Goal: Information Seeking & Learning: Compare options

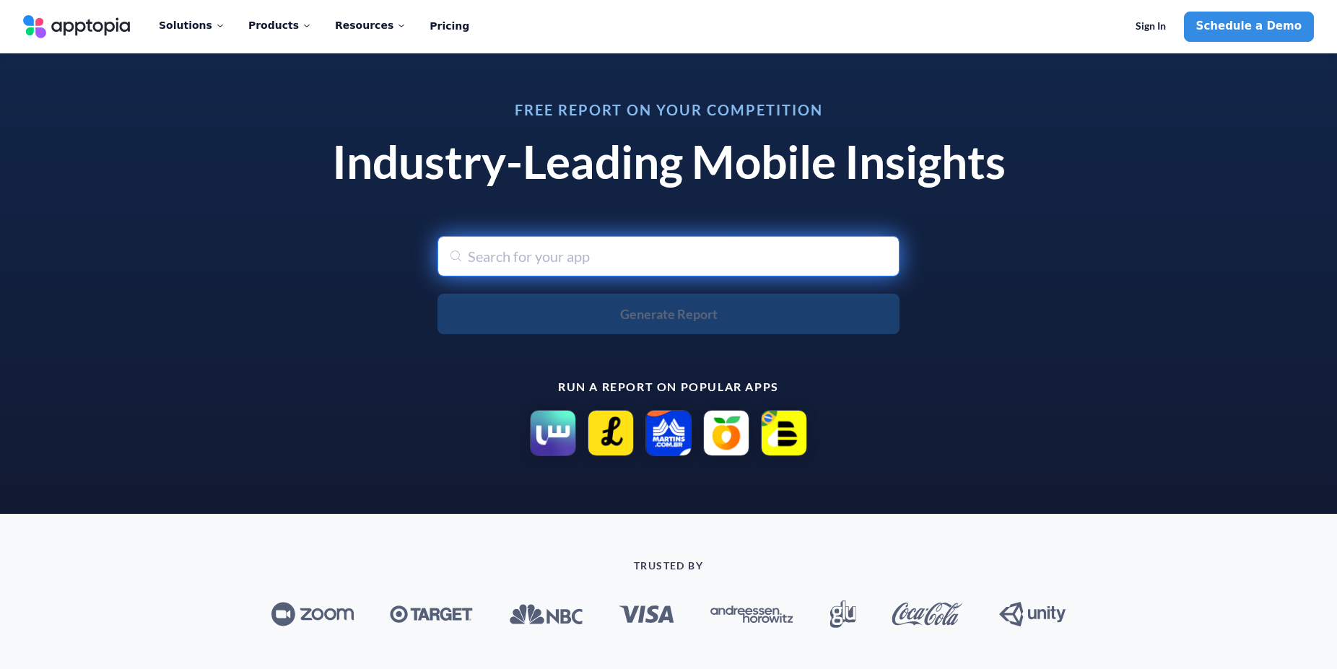
click at [653, 258] on input "text" at bounding box center [669, 256] width 462 height 40
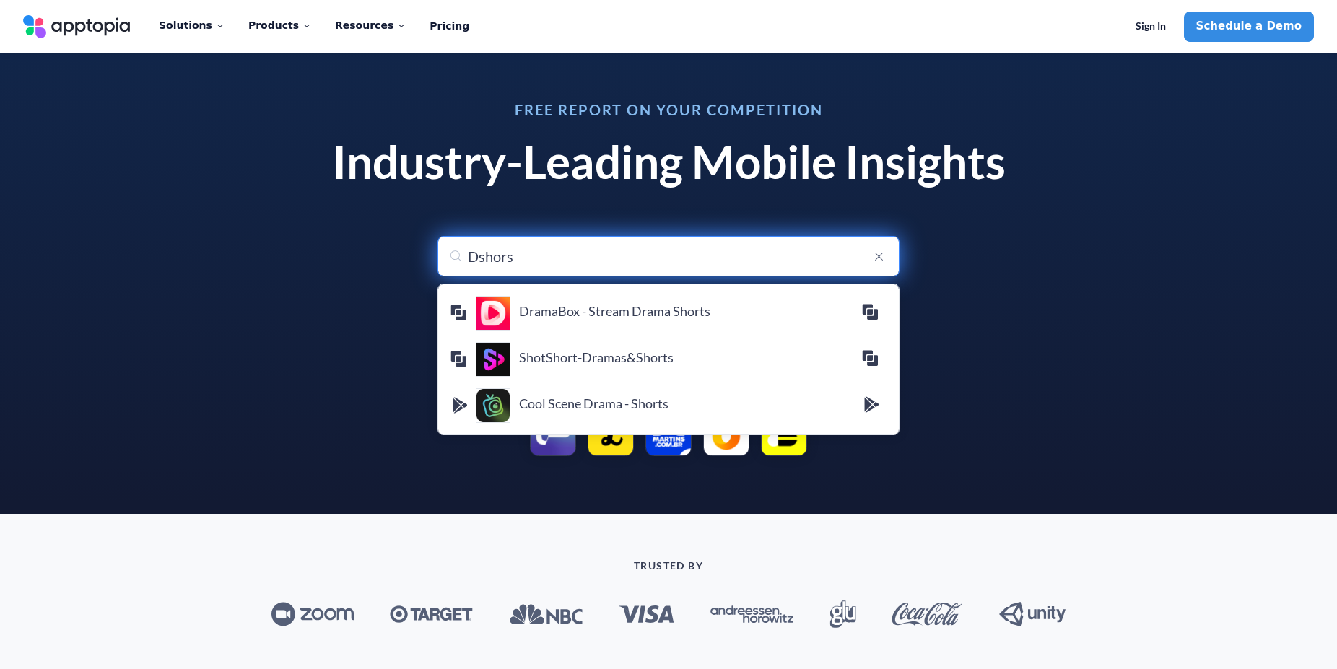
type input "Dshor"
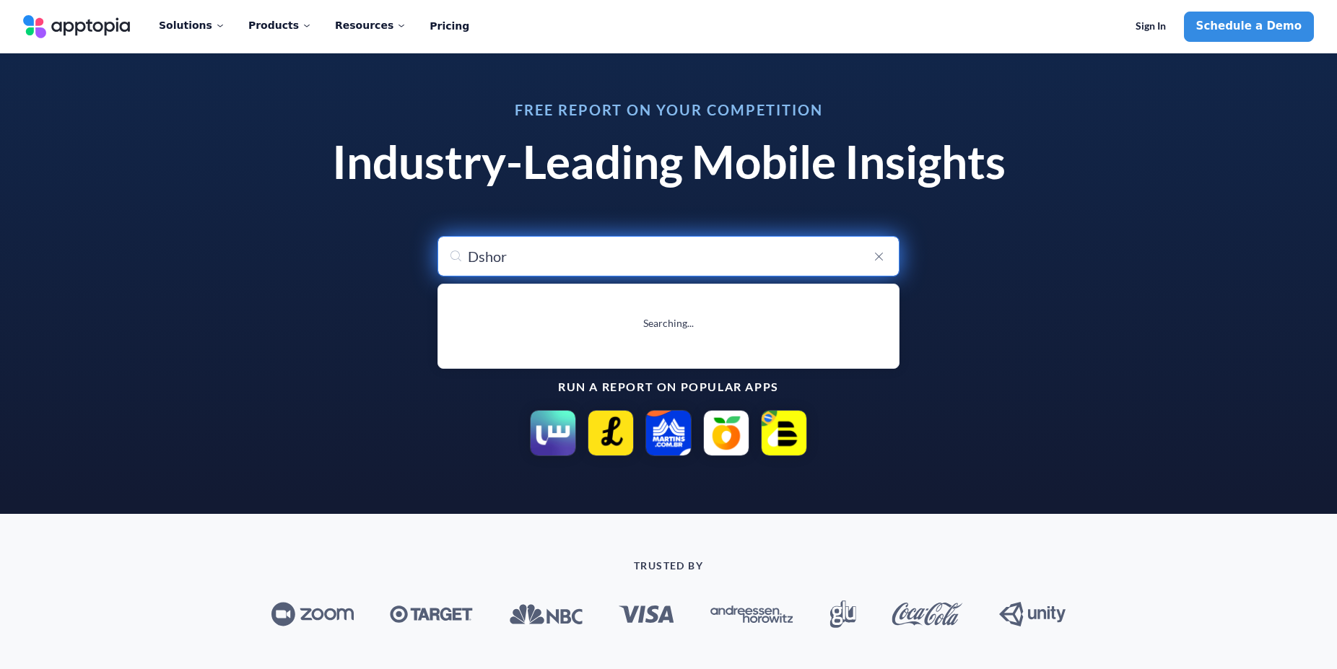
type input "Dshorts-Drama Shorts"
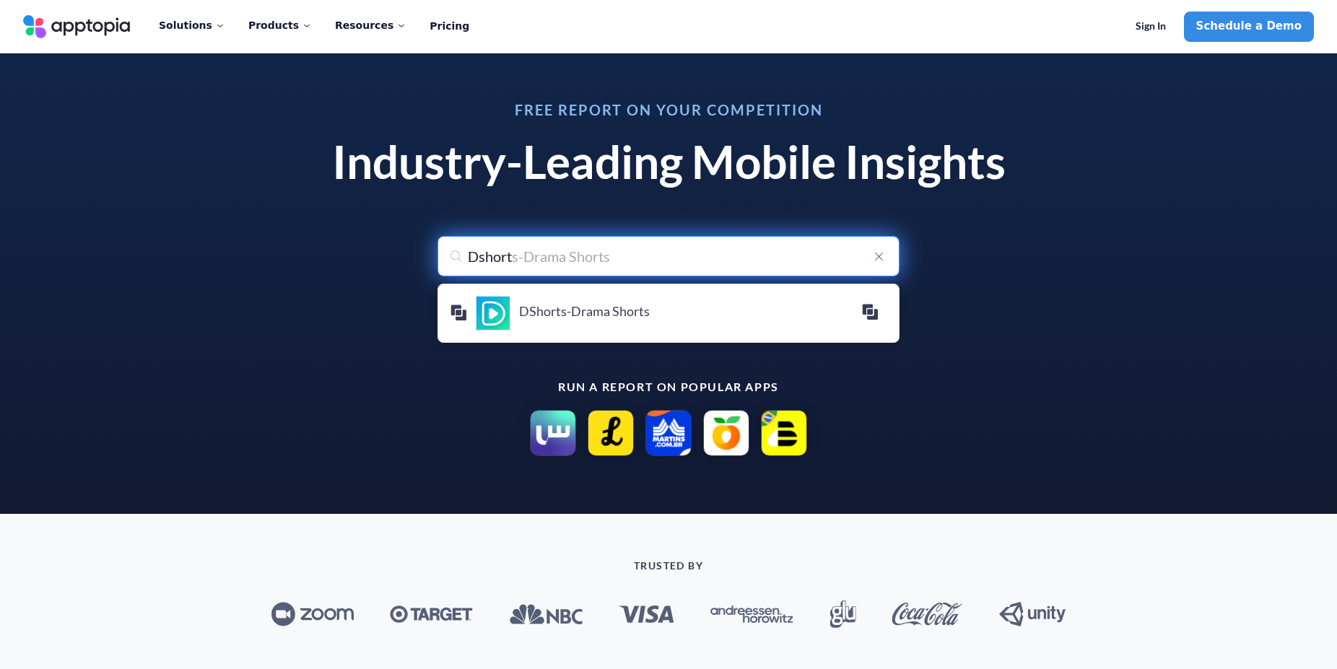
type input "Dshorts"
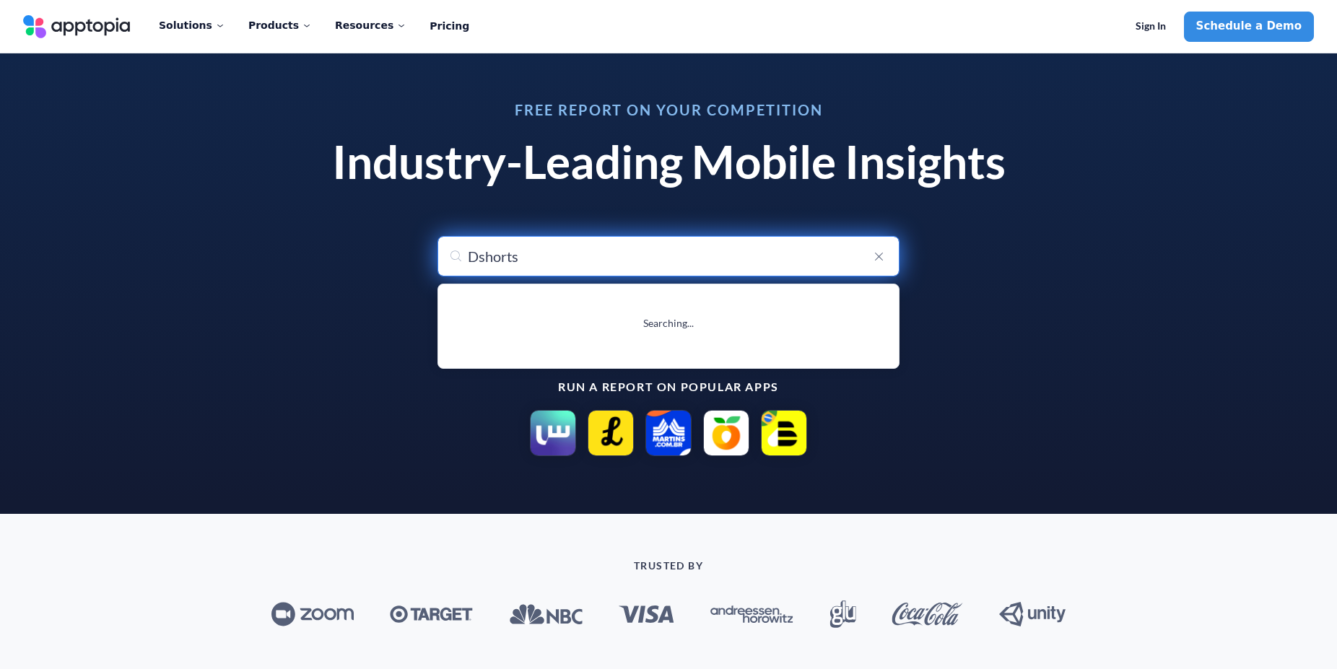
type input "Dshorts-Drama Shorts"
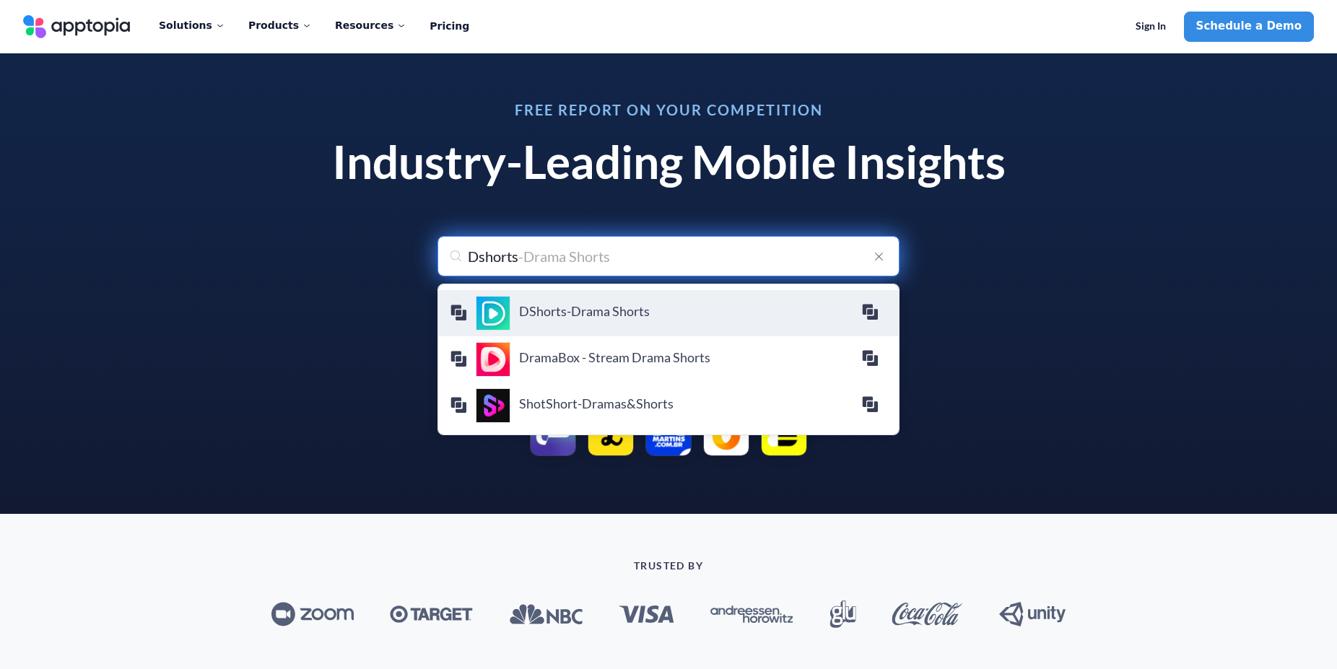
click at [609, 308] on h4 "DShorts-Drama Shorts" at bounding box center [690, 311] width 342 height 16
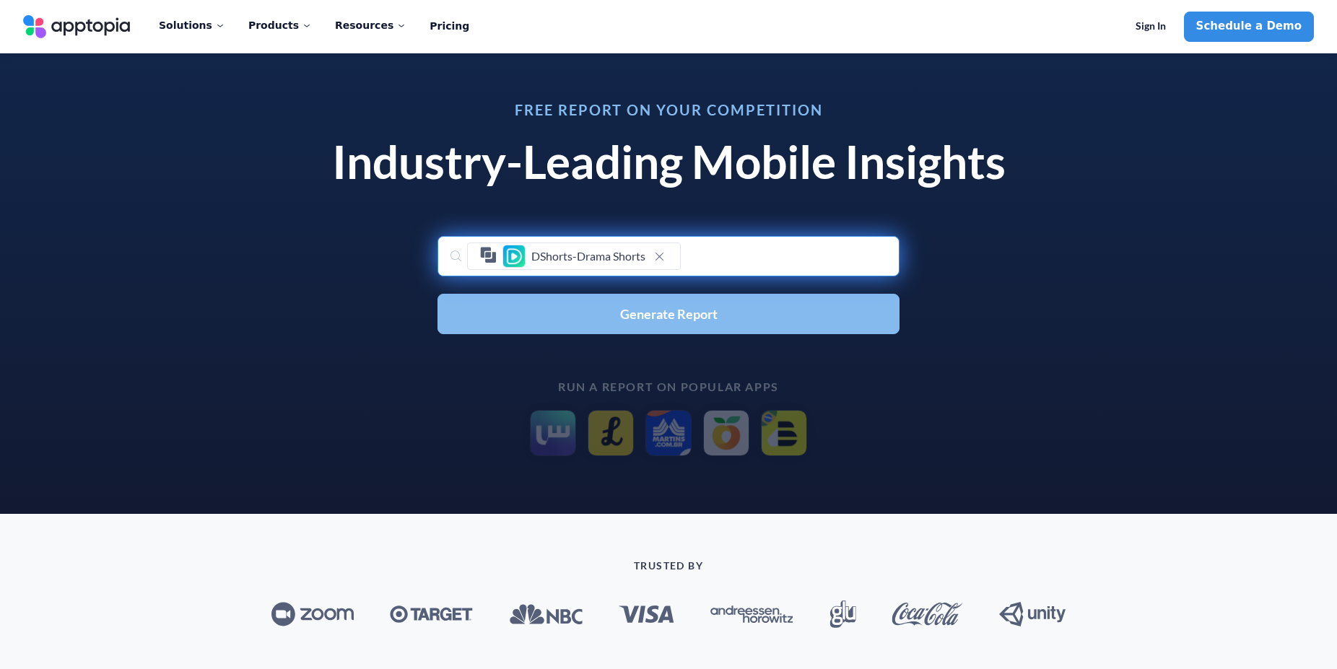
click at [658, 312] on span "Generate Report" at bounding box center [668, 314] width 97 height 13
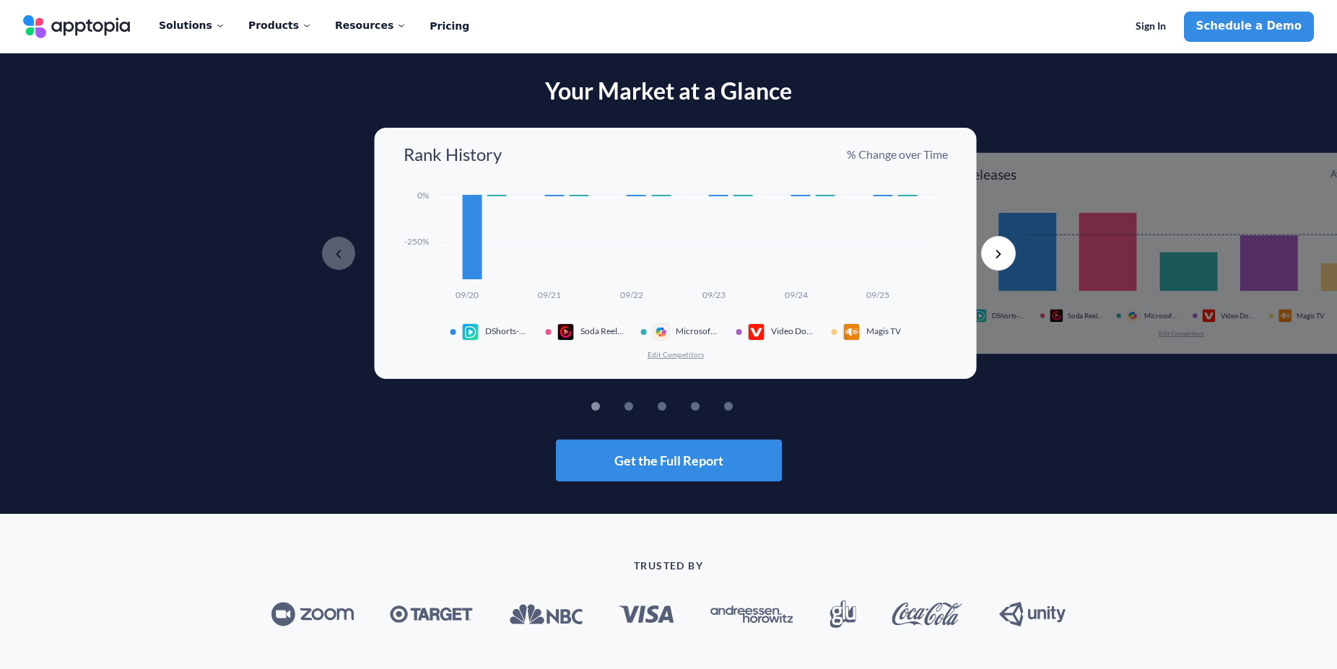
click at [468, 245] on rect at bounding box center [472, 236] width 20 height 85
click at [653, 355] on button "Edit Competitors" at bounding box center [675, 354] width 58 height 10
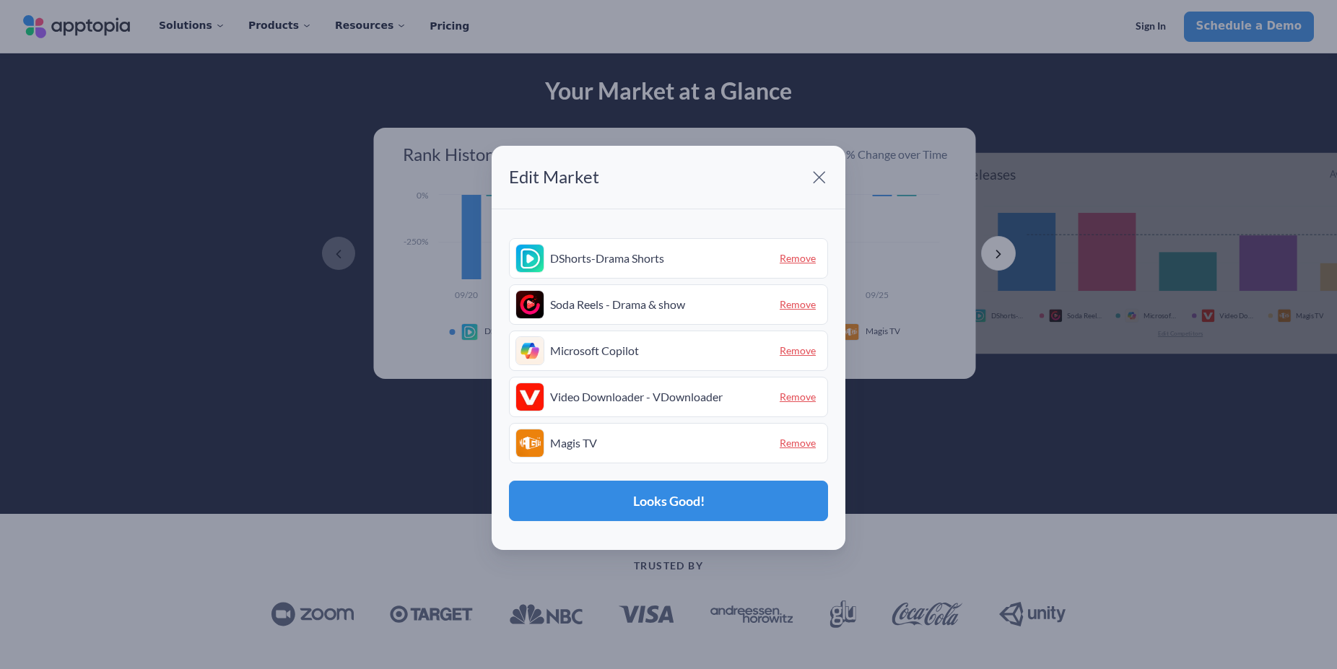
click at [797, 303] on span "Remove" at bounding box center [798, 304] width 48 height 22
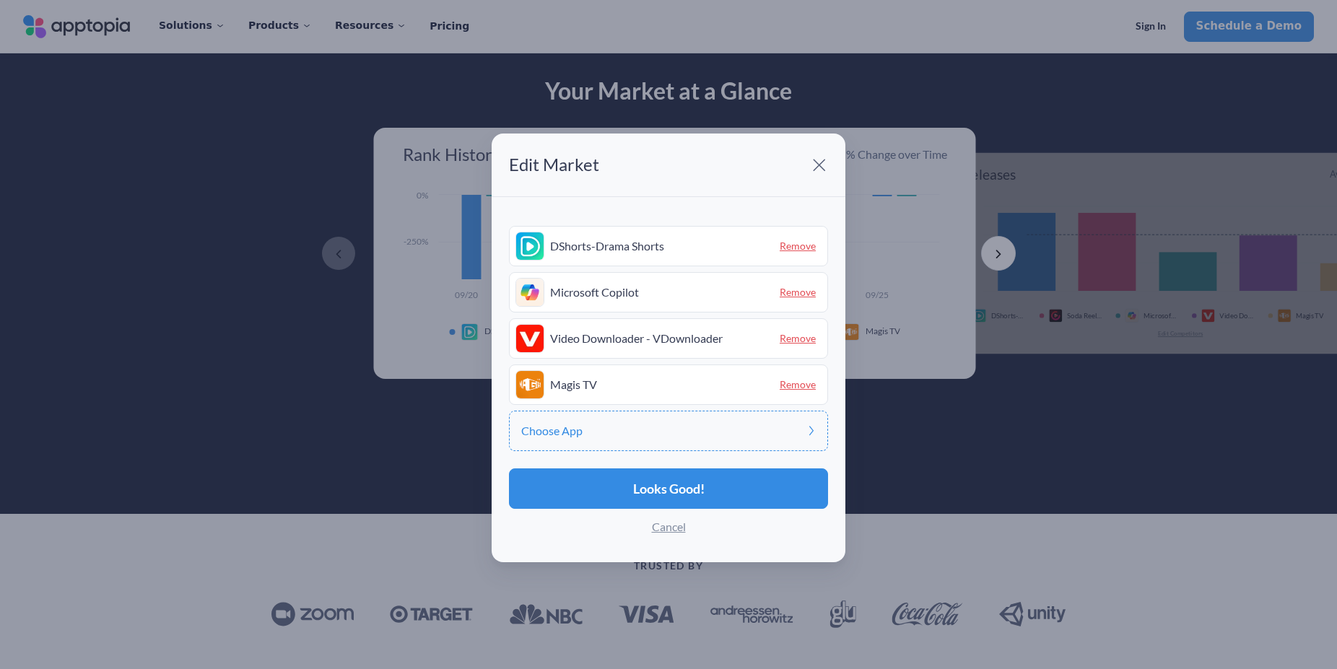
click at [805, 295] on span "Remove" at bounding box center [798, 292] width 48 height 22
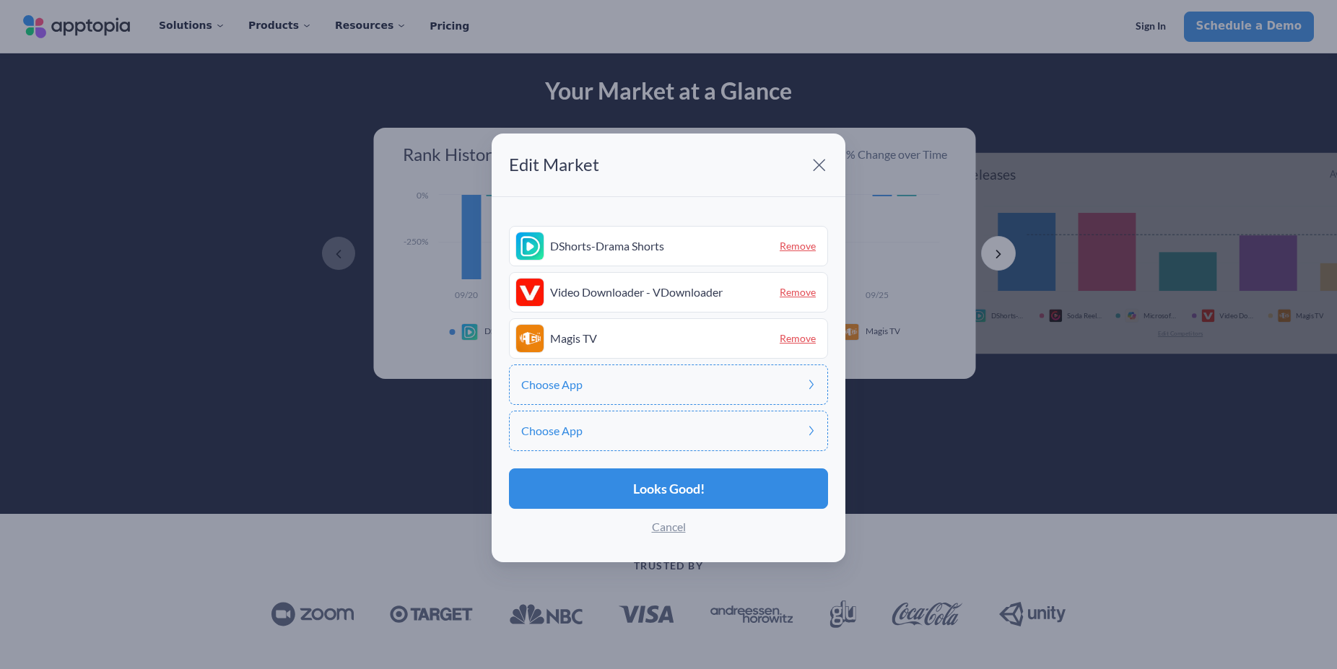
click at [799, 298] on span "Remove" at bounding box center [798, 292] width 48 height 22
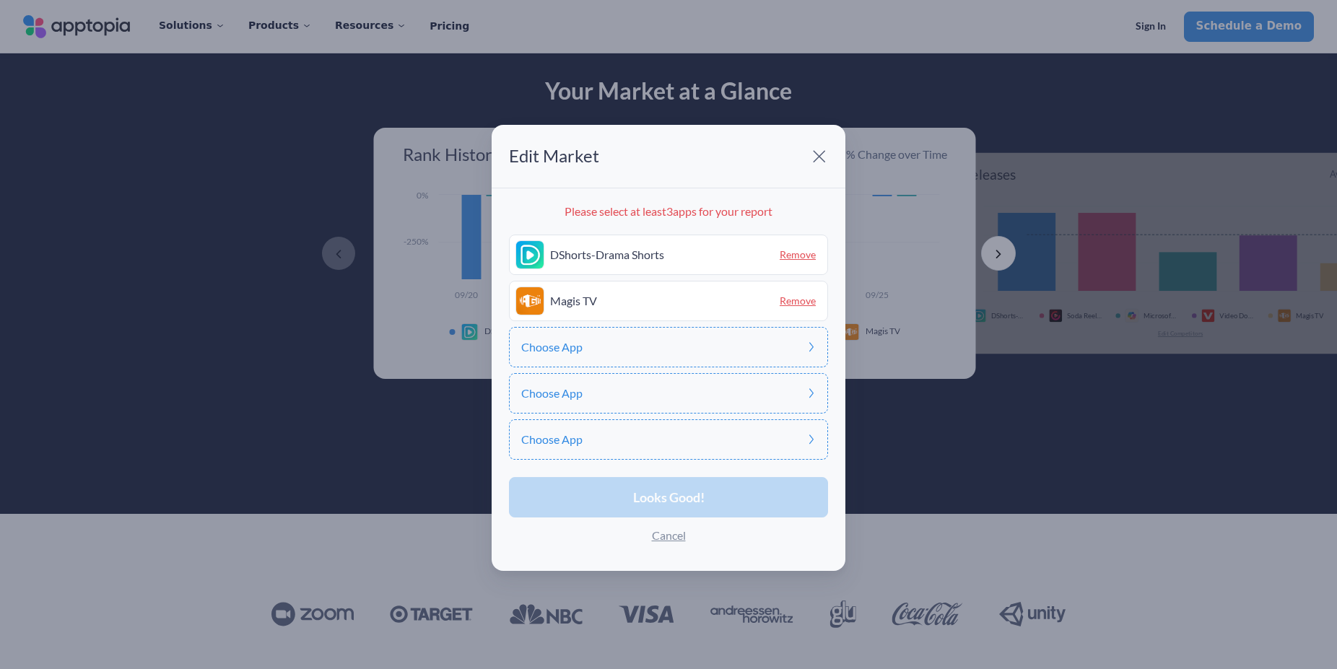
click at [799, 303] on span "Remove" at bounding box center [798, 301] width 48 height 22
click at [620, 297] on div "Choose App" at bounding box center [668, 301] width 319 height 40
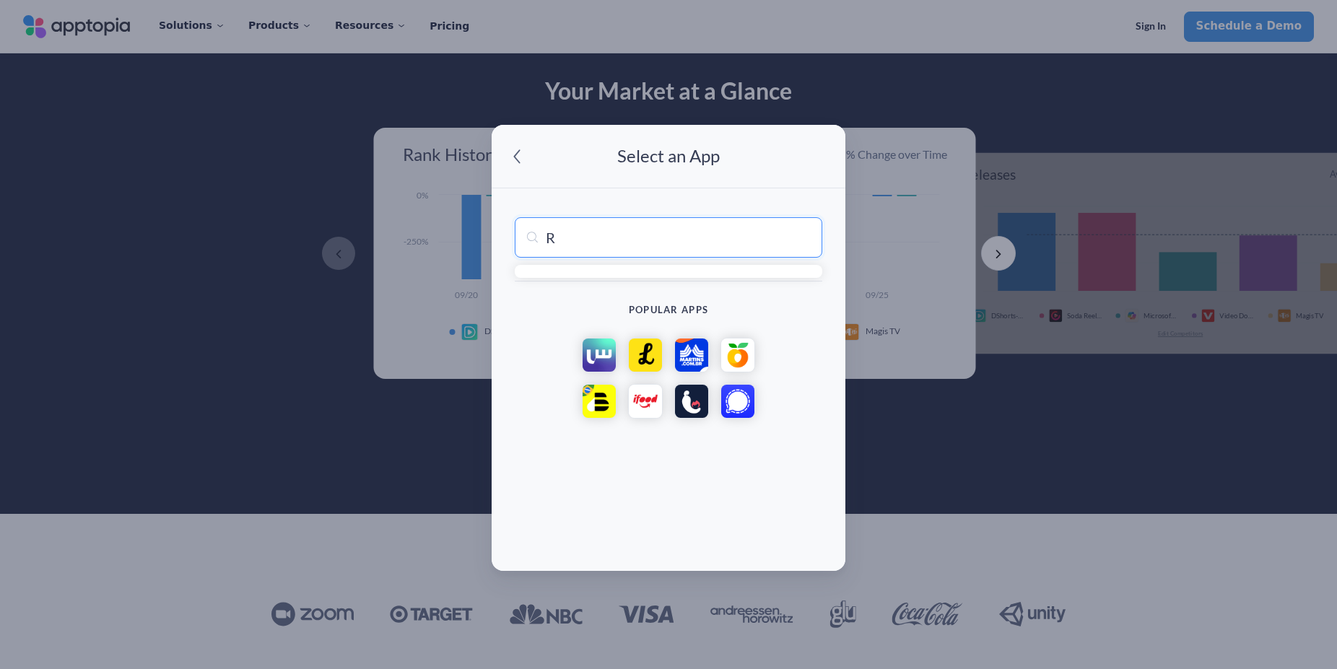
type input "Re"
type input "ReelShort - Stream Drama & TV"
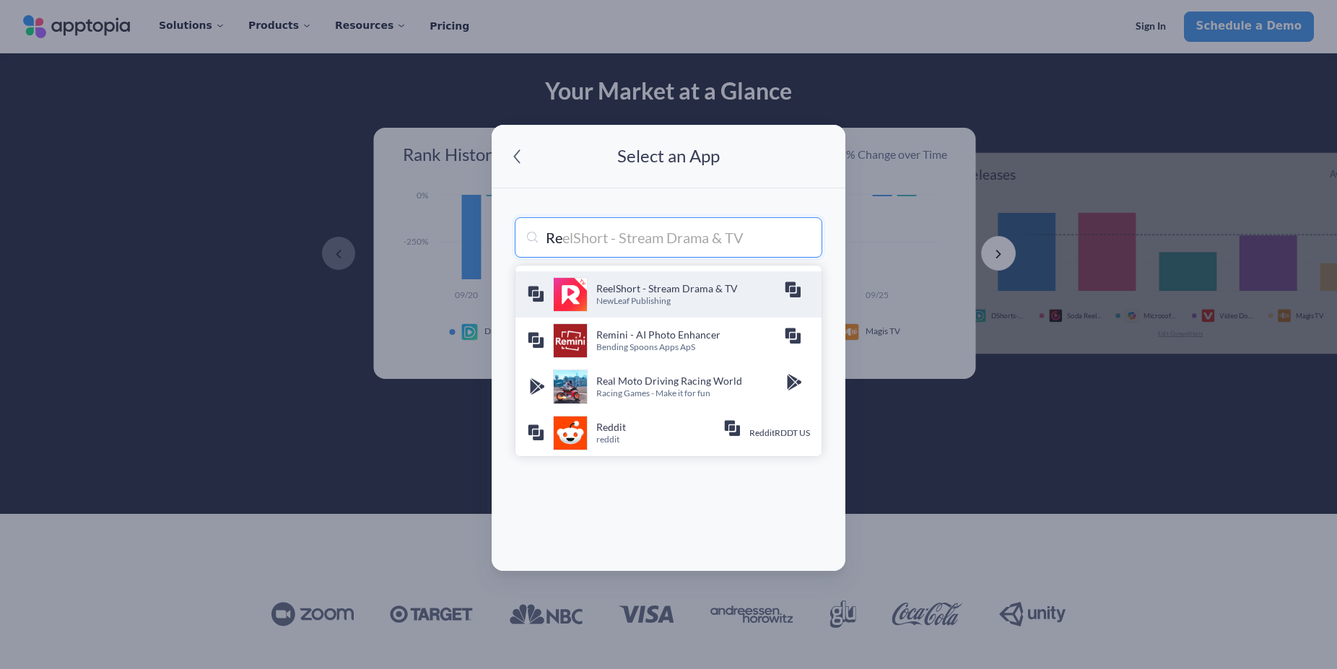
click at [605, 303] on p "NewLeaf Publishing" at bounding box center [690, 301] width 188 height 12
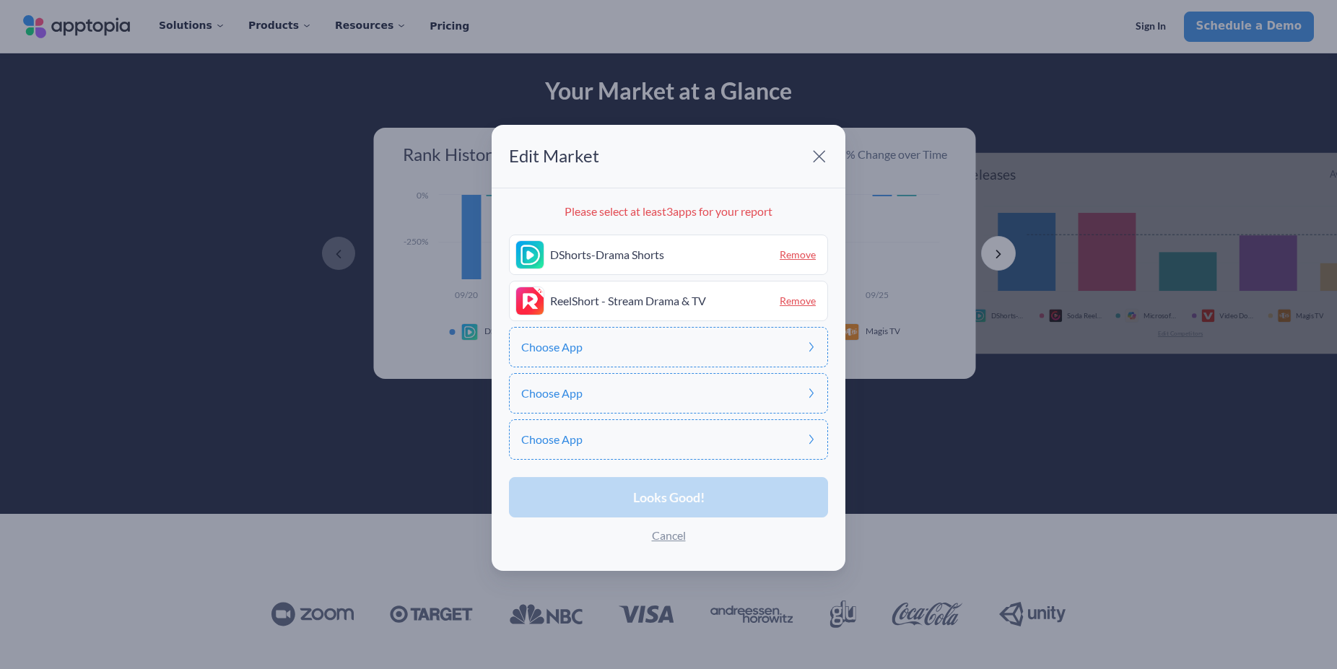
click at [570, 353] on span "Choose App" at bounding box center [551, 348] width 61 height 12
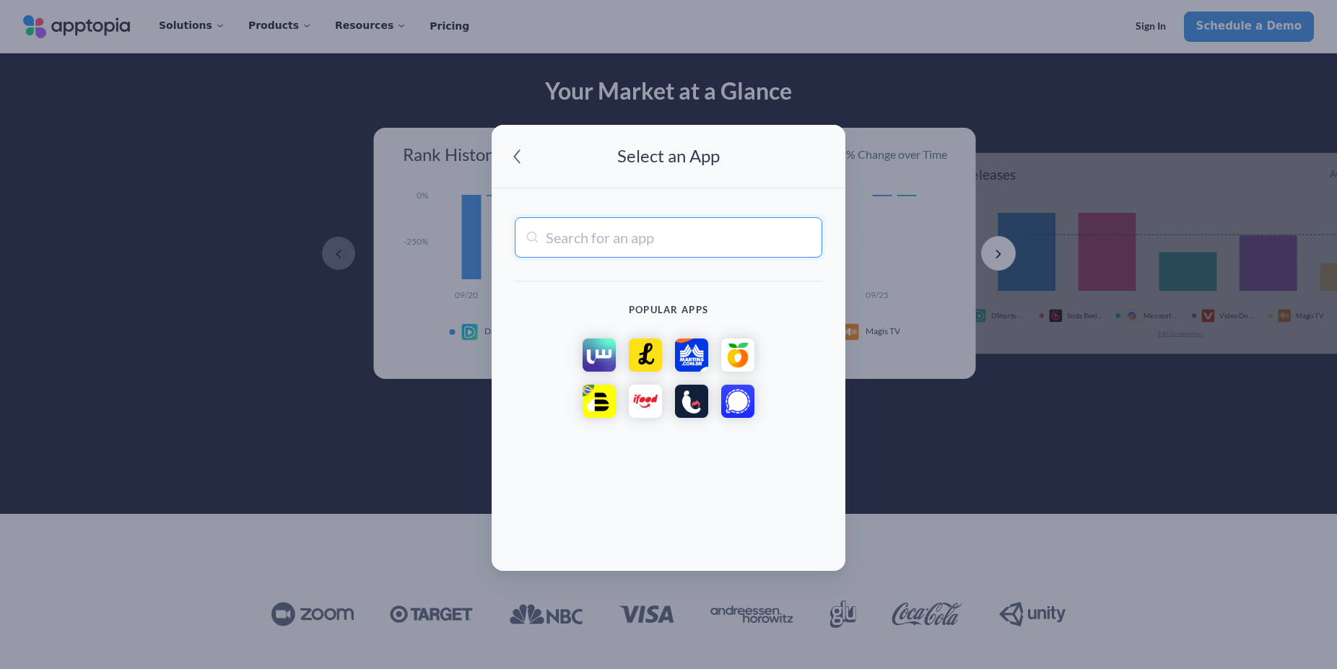
type input "1"
type input "[TECHNICAL_ID] + WARP: Safer Internet"
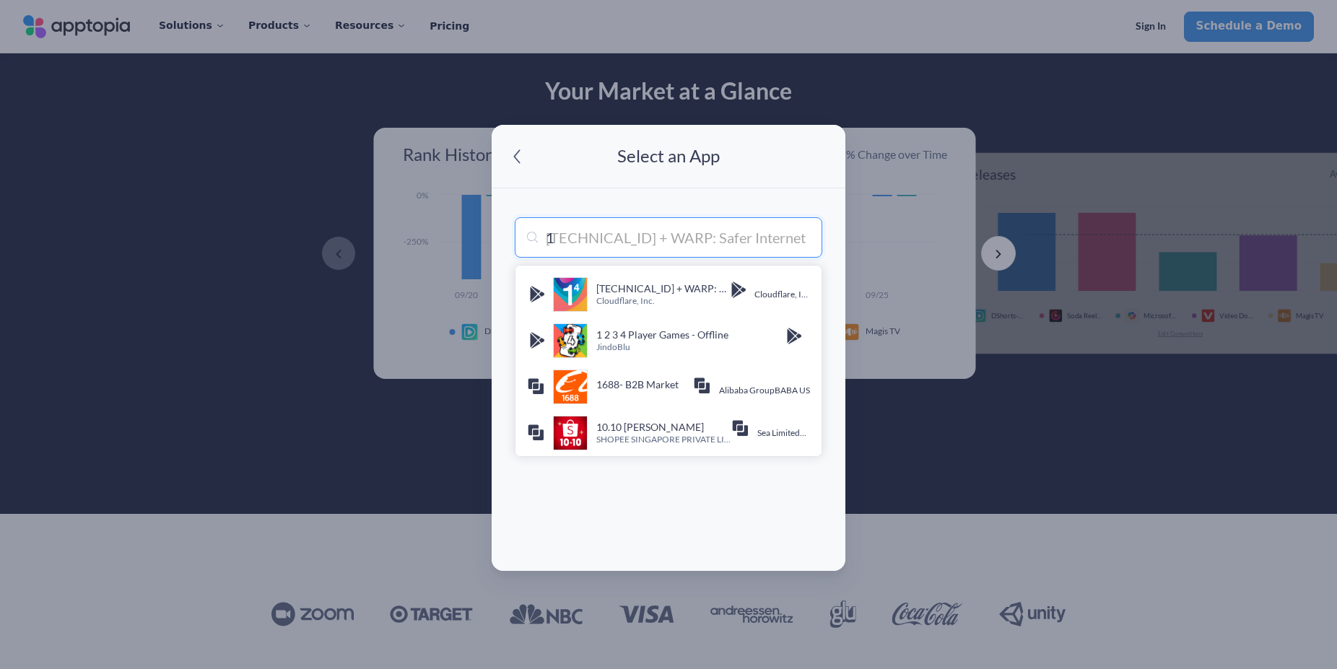
type input "1s"
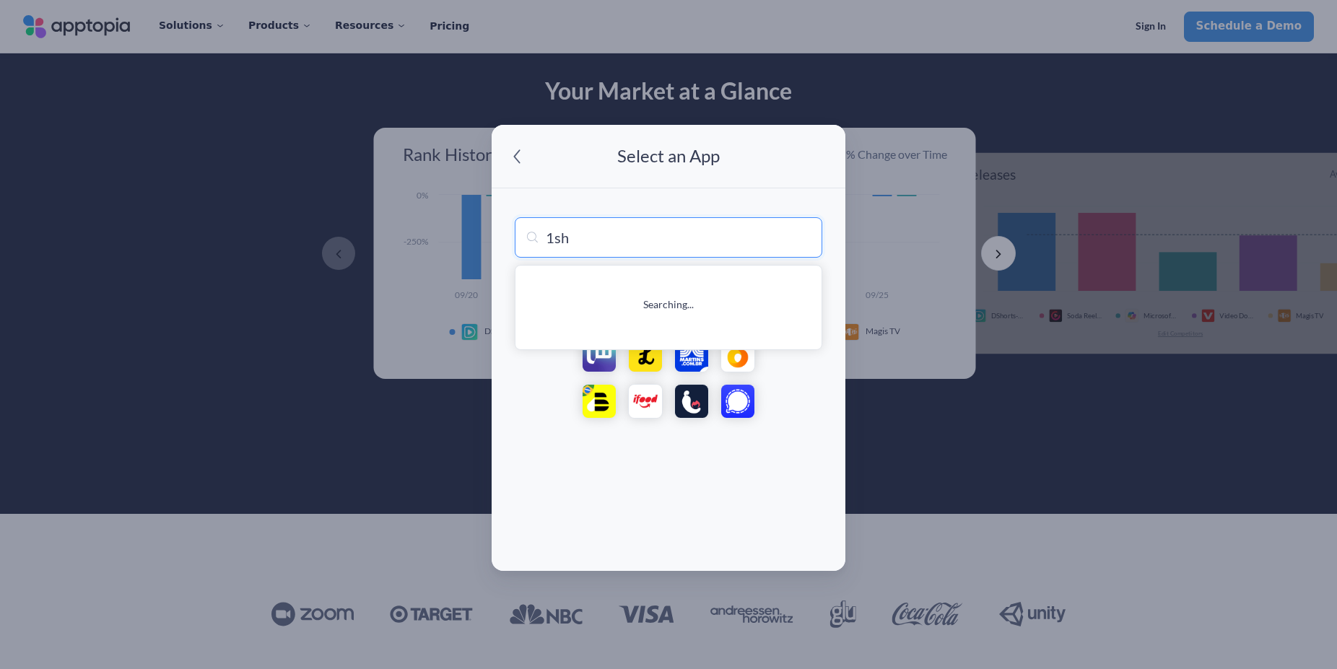
type input "1sho"
type input "1shot"
type input "1shor"
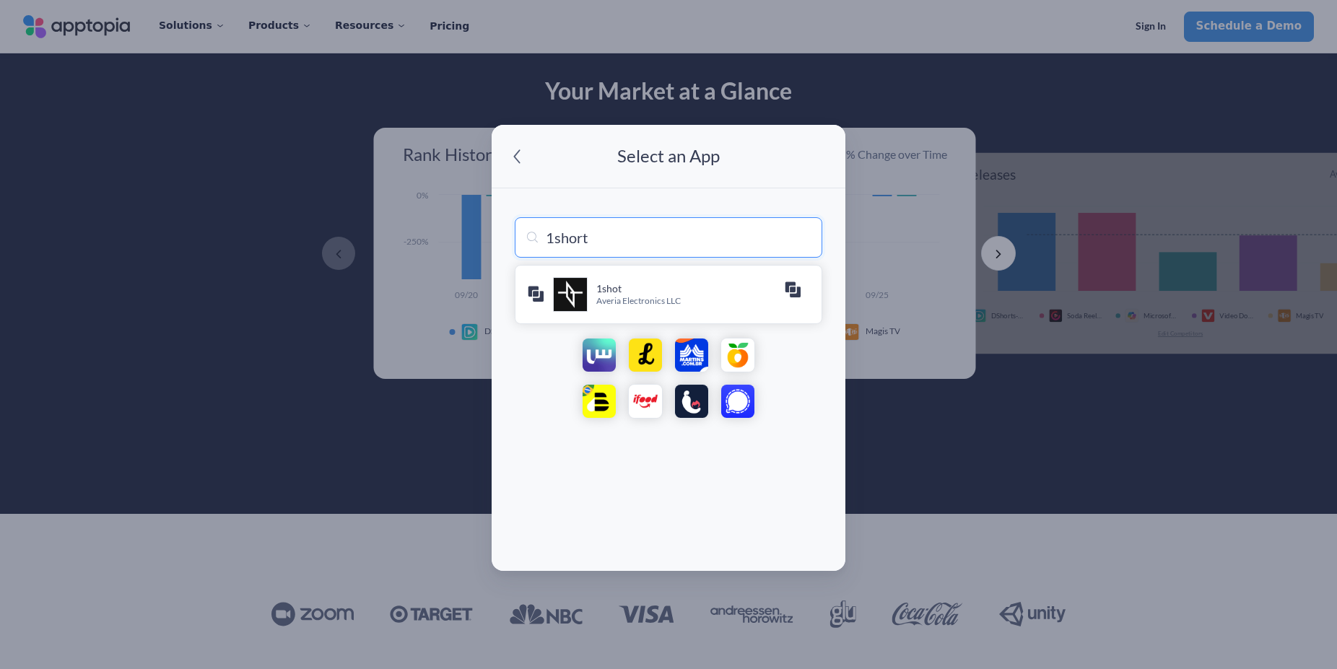
type input "1shorts"
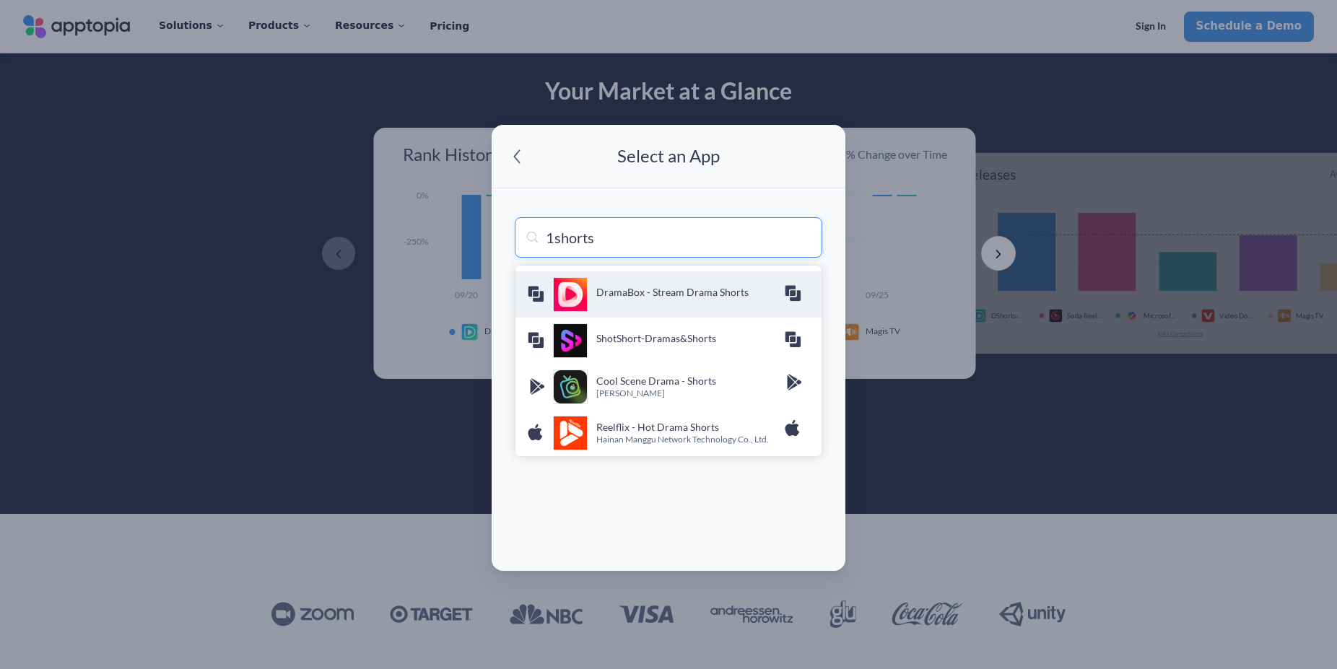
click at [614, 289] on h4 "DramaBox - Stream Drama Shorts" at bounding box center [690, 292] width 188 height 14
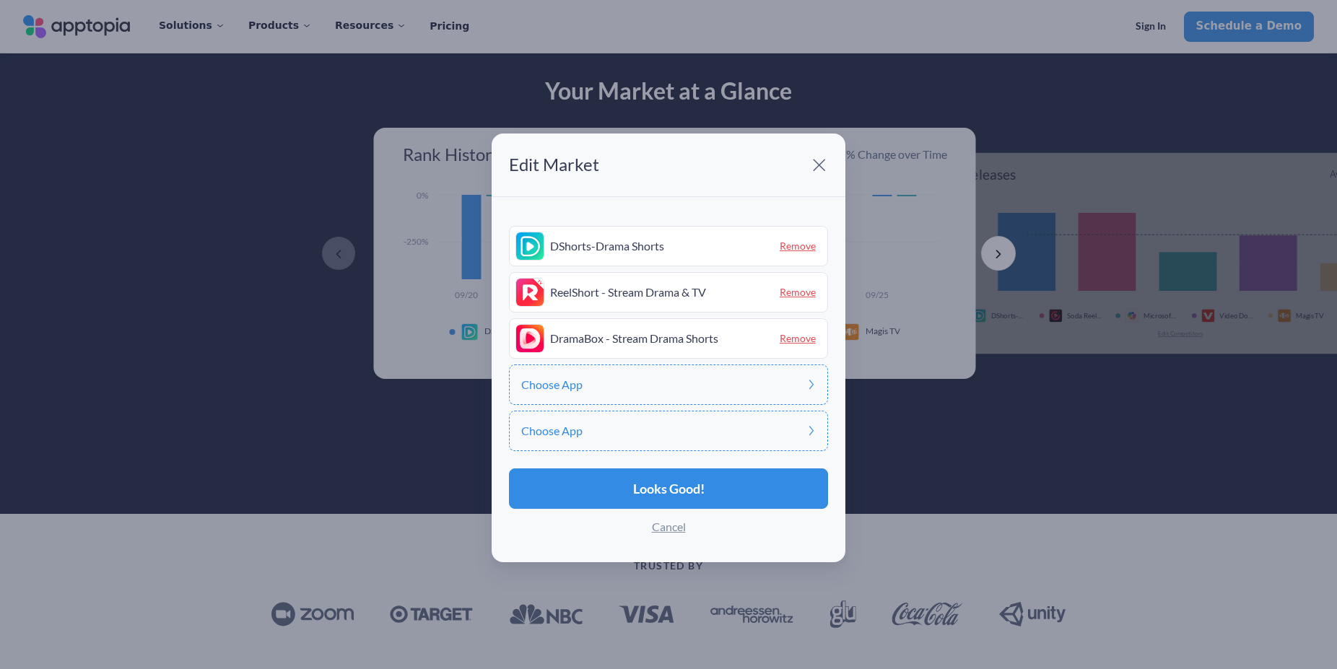
click at [596, 392] on div "Choose App" at bounding box center [668, 385] width 319 height 40
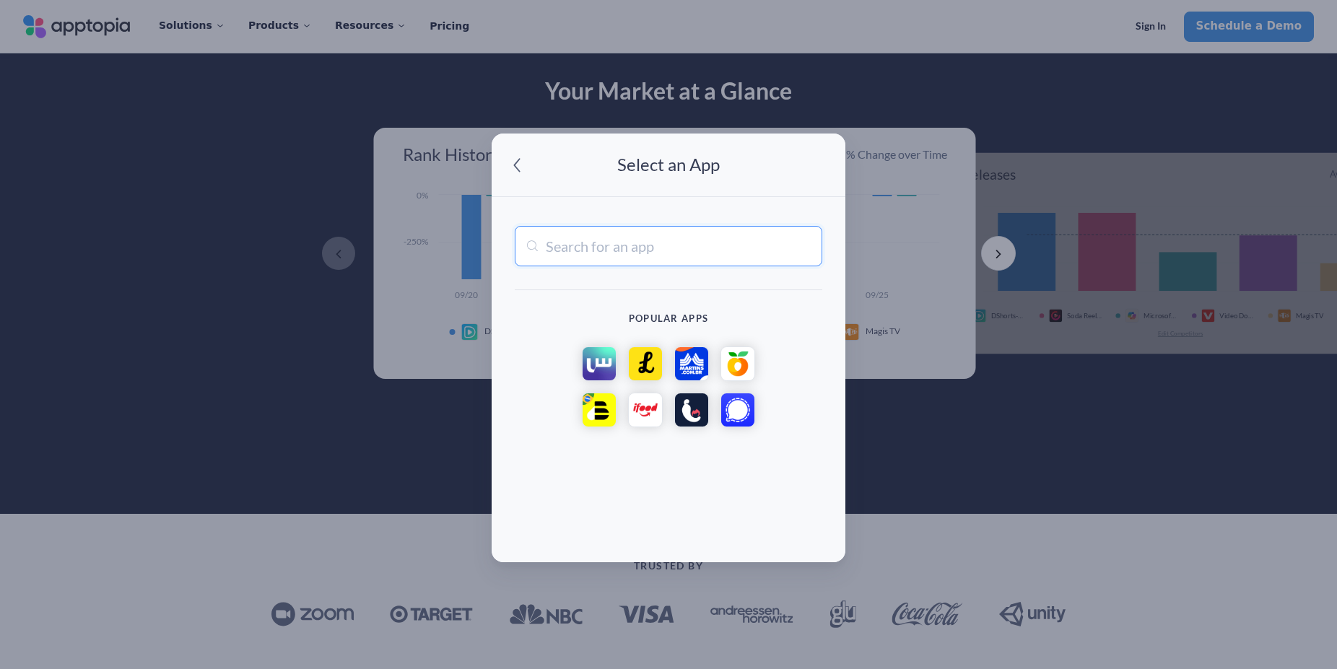
type input "1"
type input "[TECHNICAL_ID] + WARP: Safer Internet"
type input "1r"
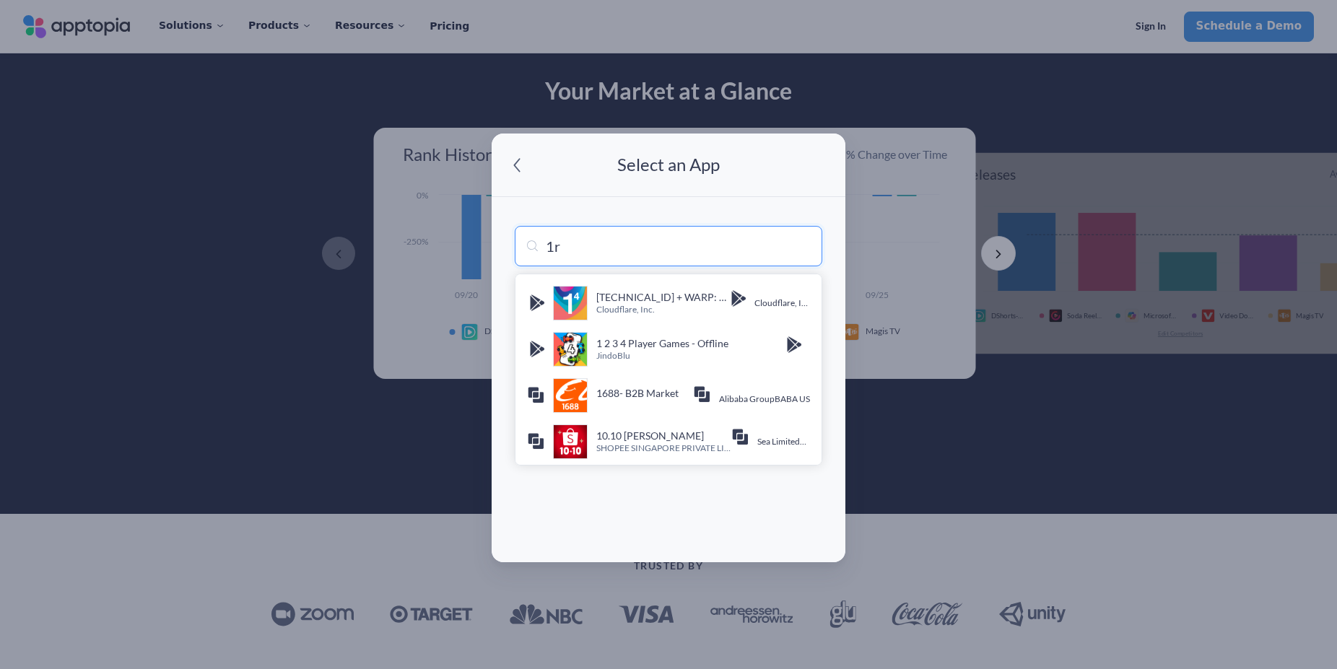
type input "1re"
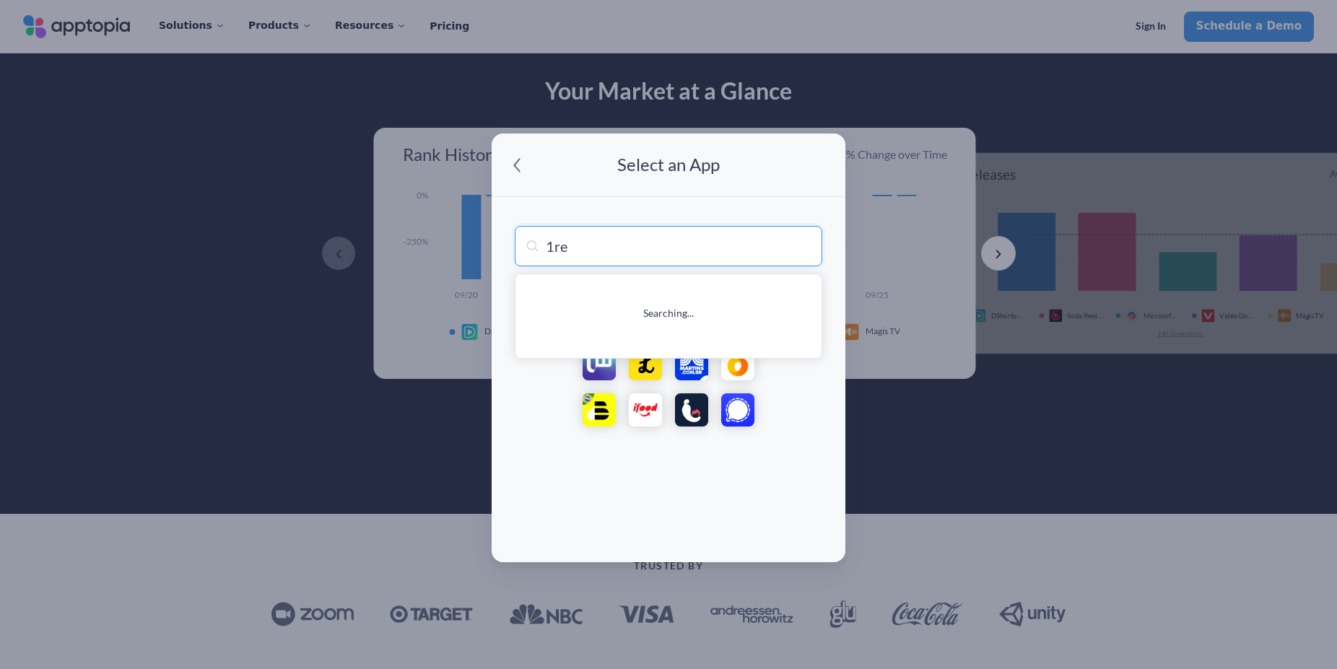
type input "1reels - Watch Short Dramas"
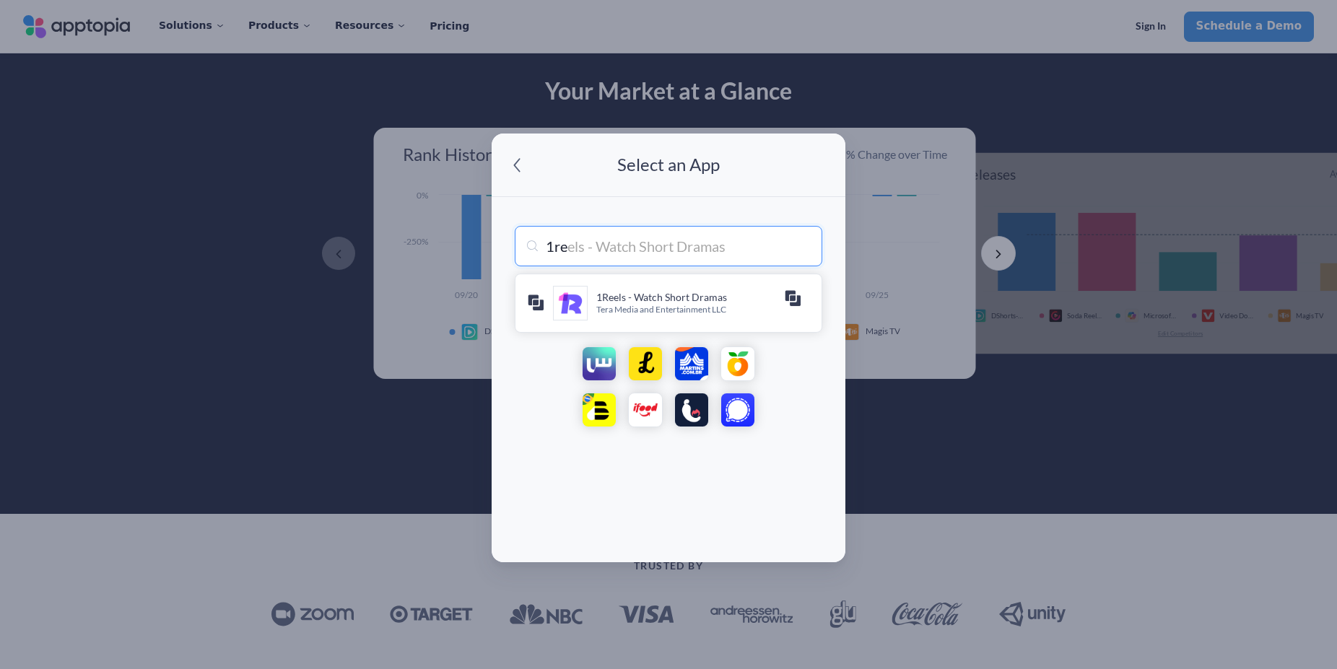
type input "1ree"
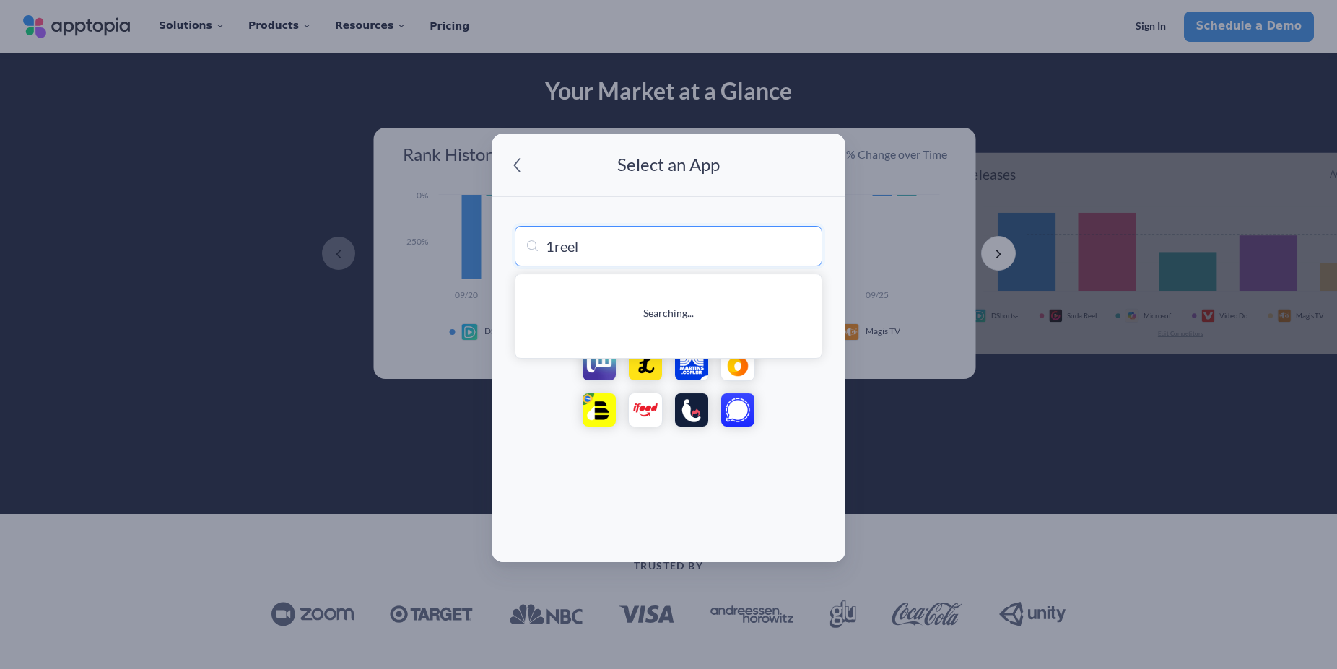
type input "1reels"
type input "1reels - Watch Short Dramas"
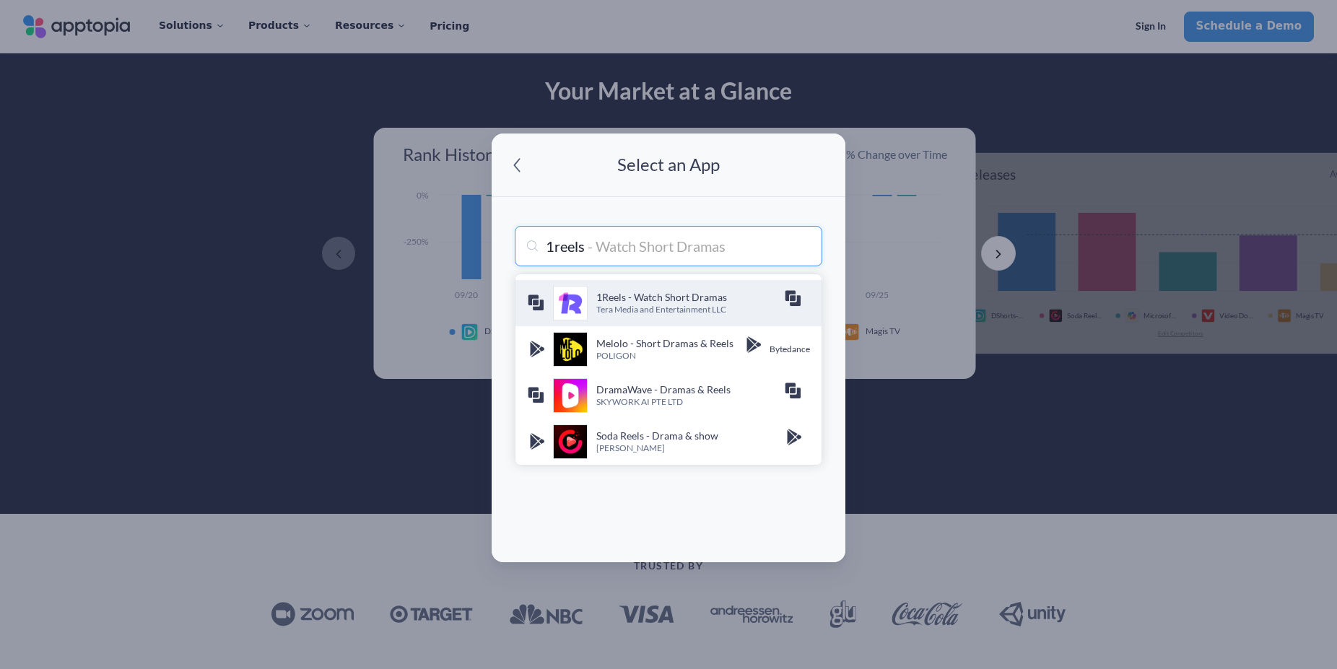
click at [624, 301] on h4 "1Reels - Watch Short Dramas" at bounding box center [690, 297] width 188 height 14
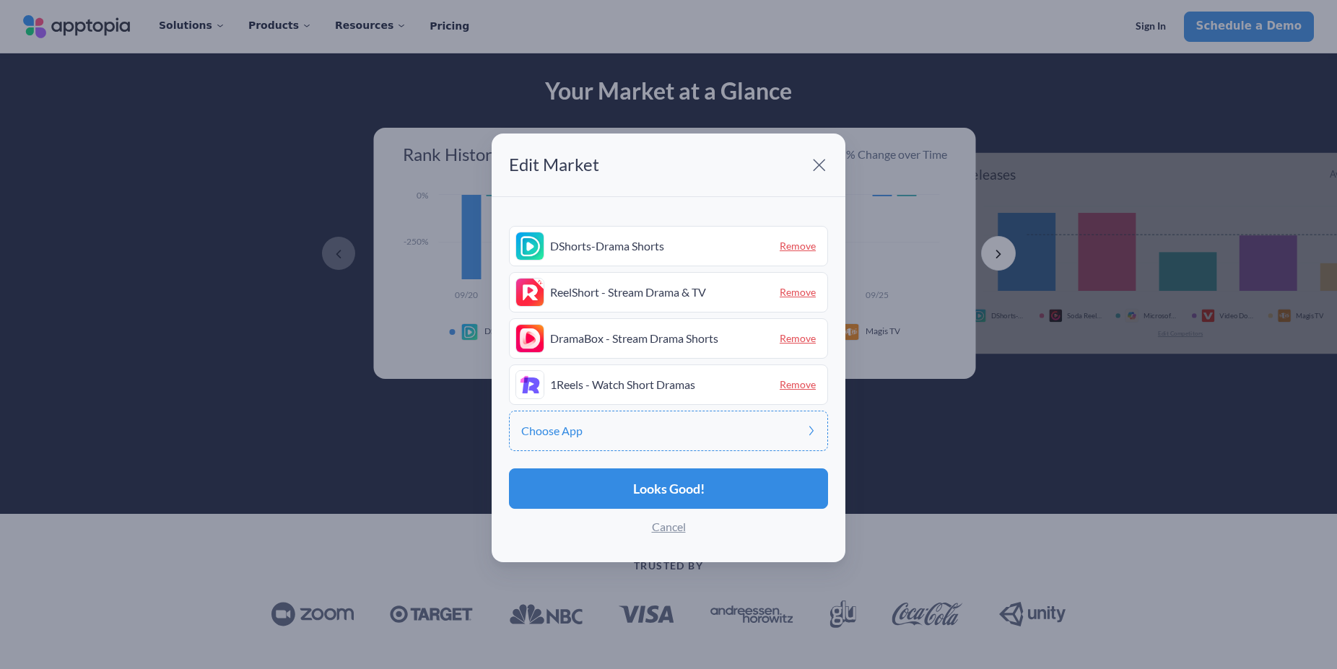
click at [567, 431] on span "Choose App" at bounding box center [551, 431] width 61 height 12
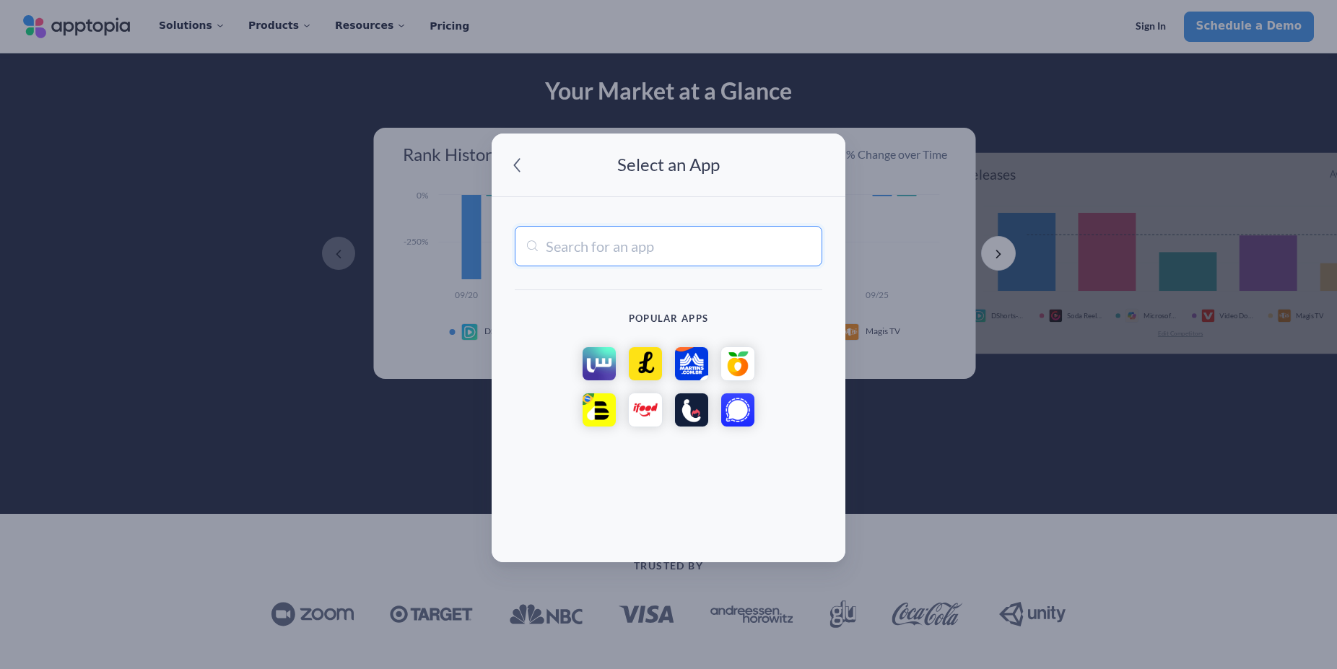
click at [409, 291] on div "Edit Market Edit Apps DShorts-Drama Shorts Remove ReelShort - Stream Drama & TV…" at bounding box center [668, 334] width 1337 height 669
click at [514, 152] on span at bounding box center [516, 165] width 27 height 27
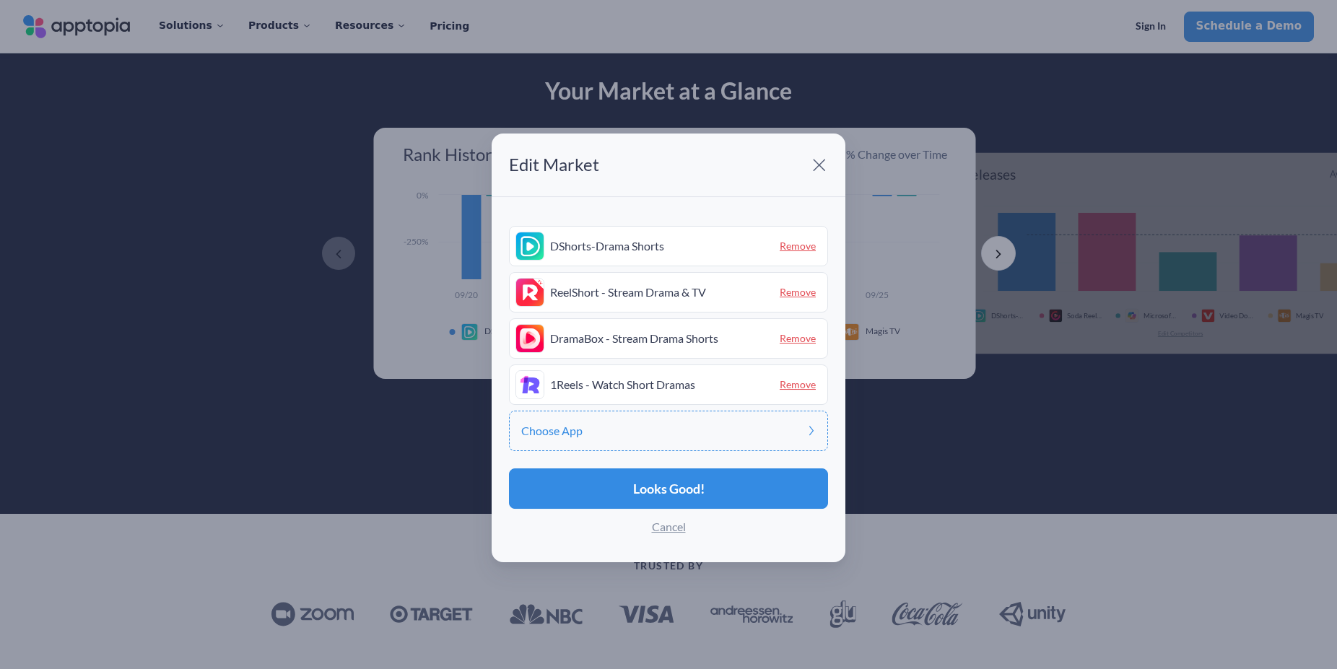
click at [549, 430] on span "Choose App" at bounding box center [551, 431] width 61 height 12
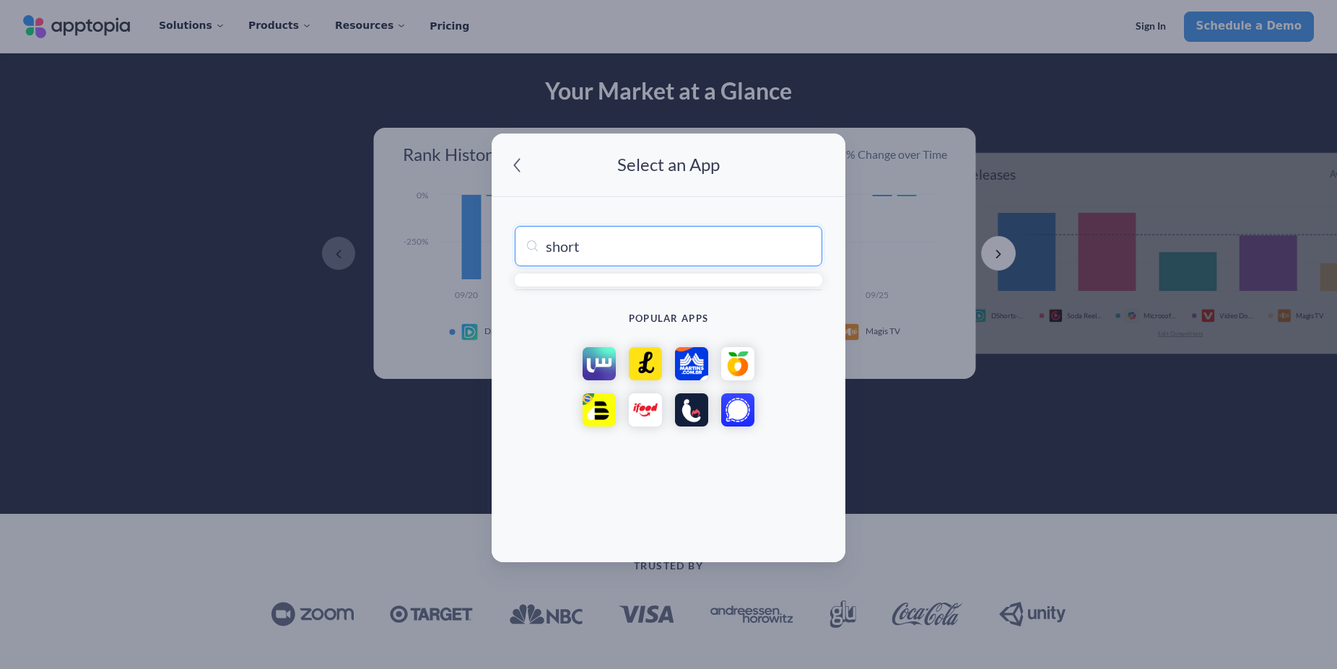
type input "shorts"
type input "shortsWave: Watch Drama Series"
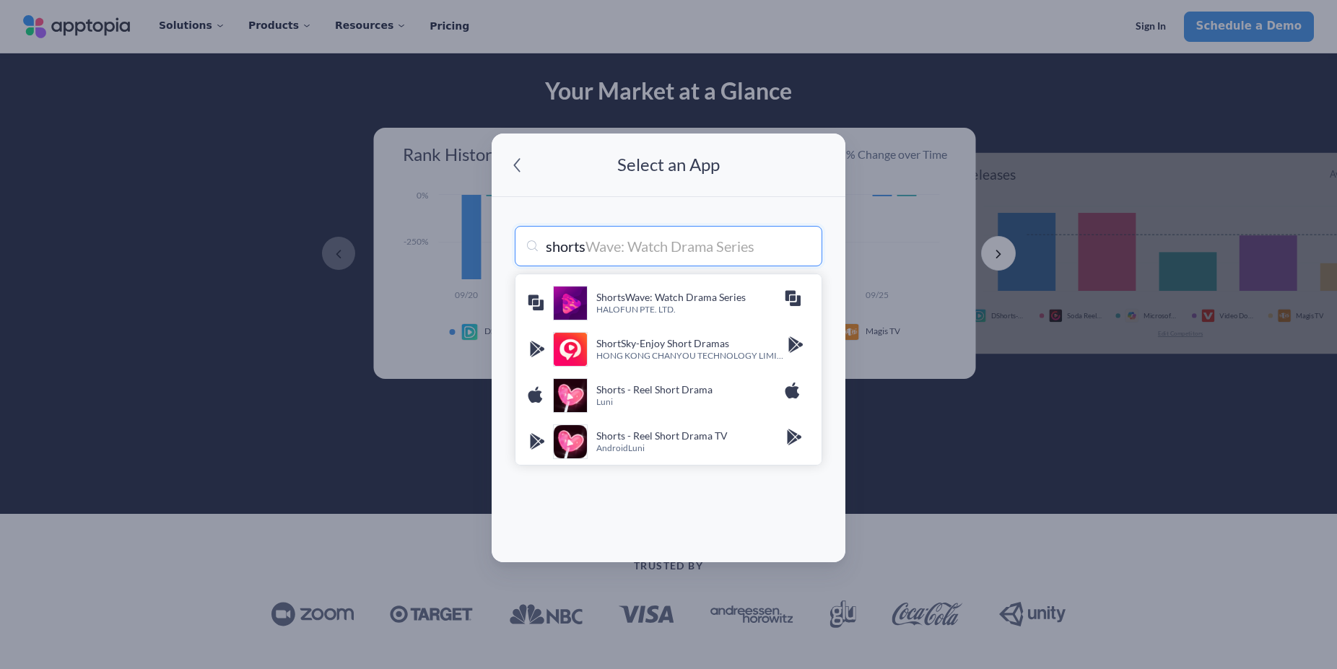
type input "shortsm"
type input "shortsmax"
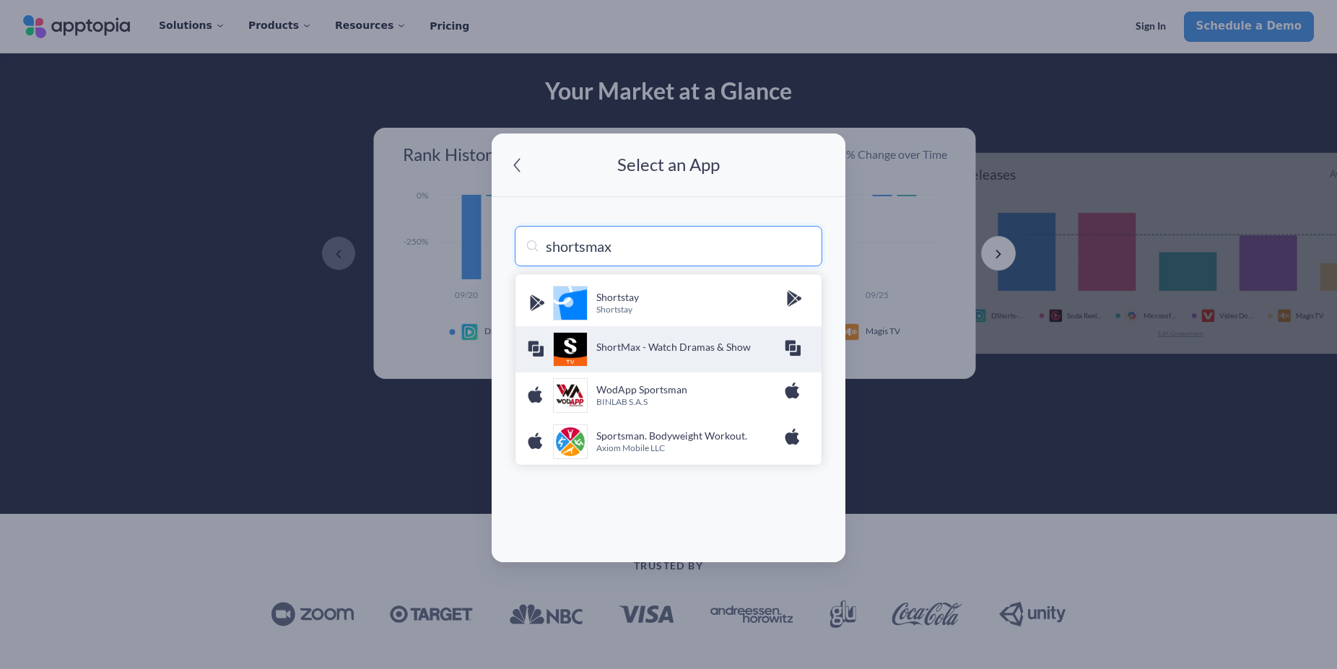
click at [696, 339] on div "ShortMax - Watch Dramas & Show" at bounding box center [668, 349] width 283 height 35
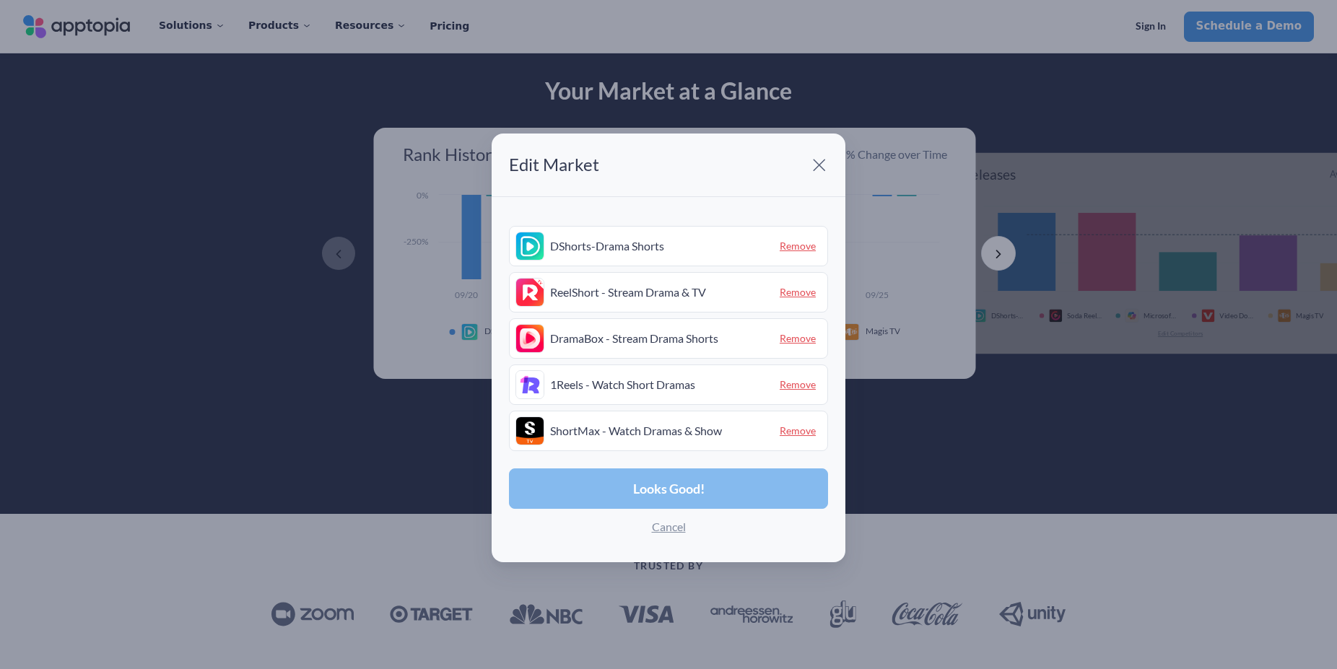
click at [675, 491] on span "Looks Good!" at bounding box center [668, 488] width 71 height 13
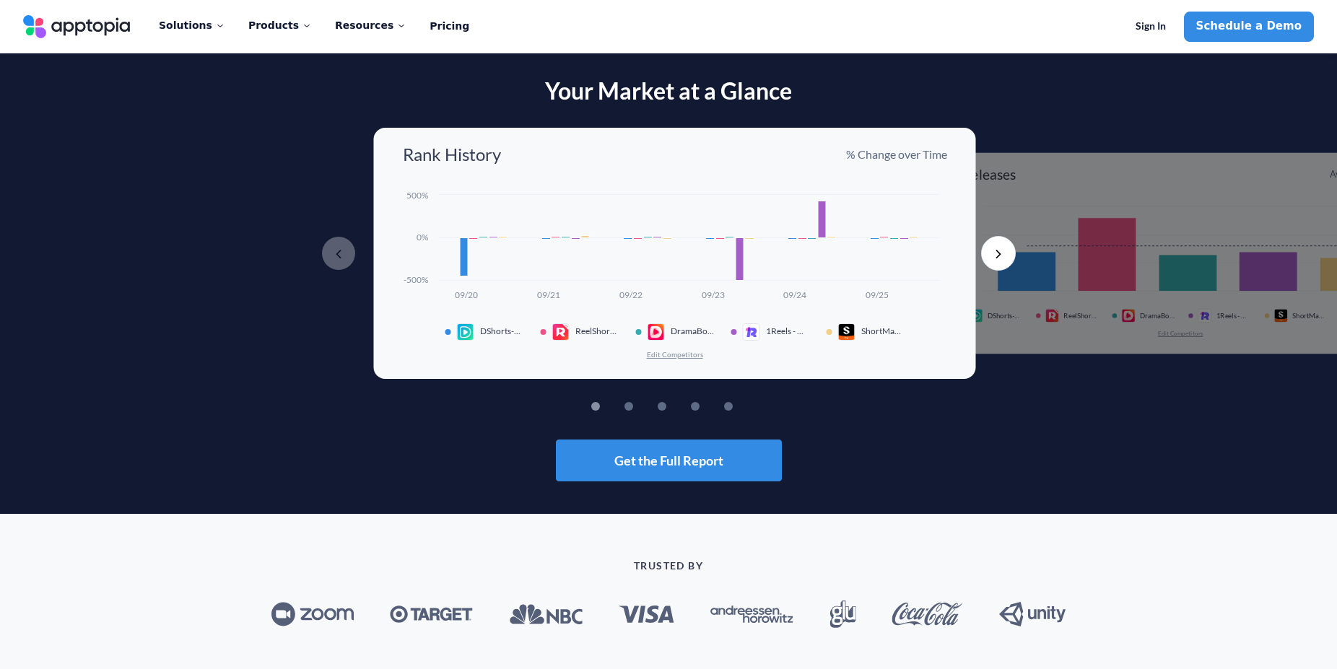
click at [766, 332] on span "1Reels - Watch Short Dramas" at bounding box center [787, 331] width 43 height 10
click at [772, 332] on span "1Reels - Watch Short Dramas" at bounding box center [787, 331] width 43 height 10
click at [772, 331] on span "1Reels - Watch Short Dramas" at bounding box center [787, 331] width 43 height 10
click at [1001, 258] on button "Next" at bounding box center [998, 253] width 35 height 35
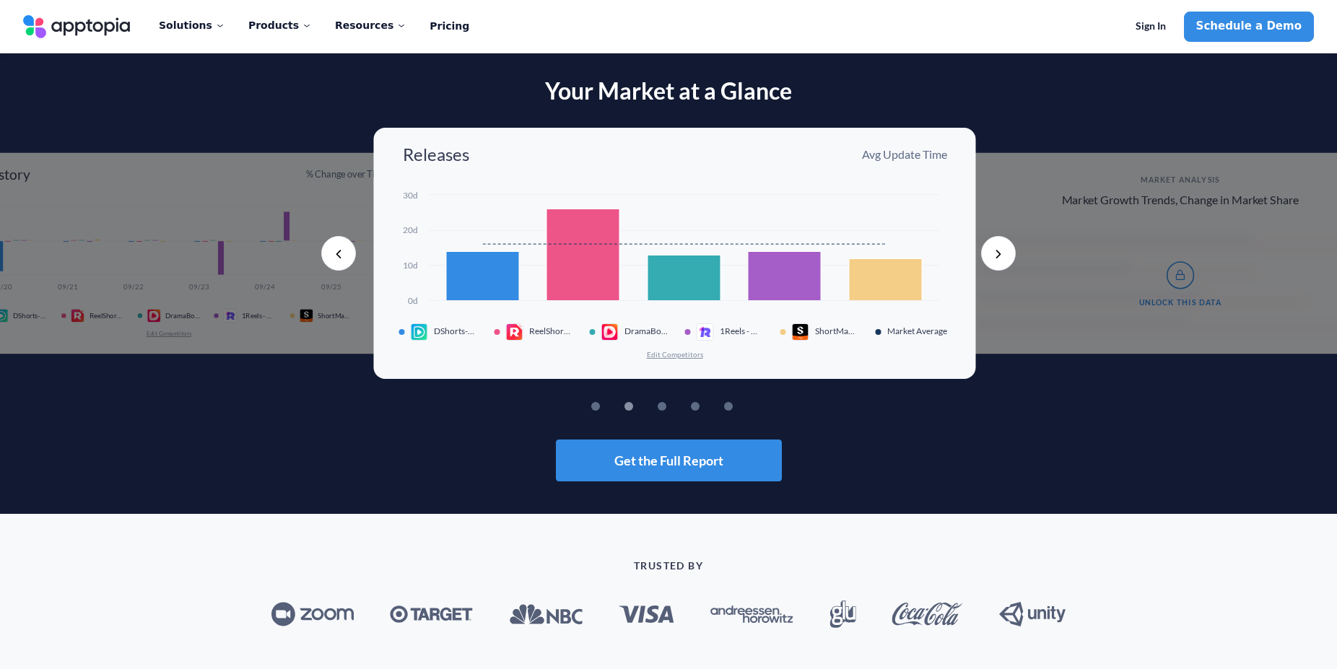
click at [1002, 258] on button "Next" at bounding box center [998, 253] width 35 height 35
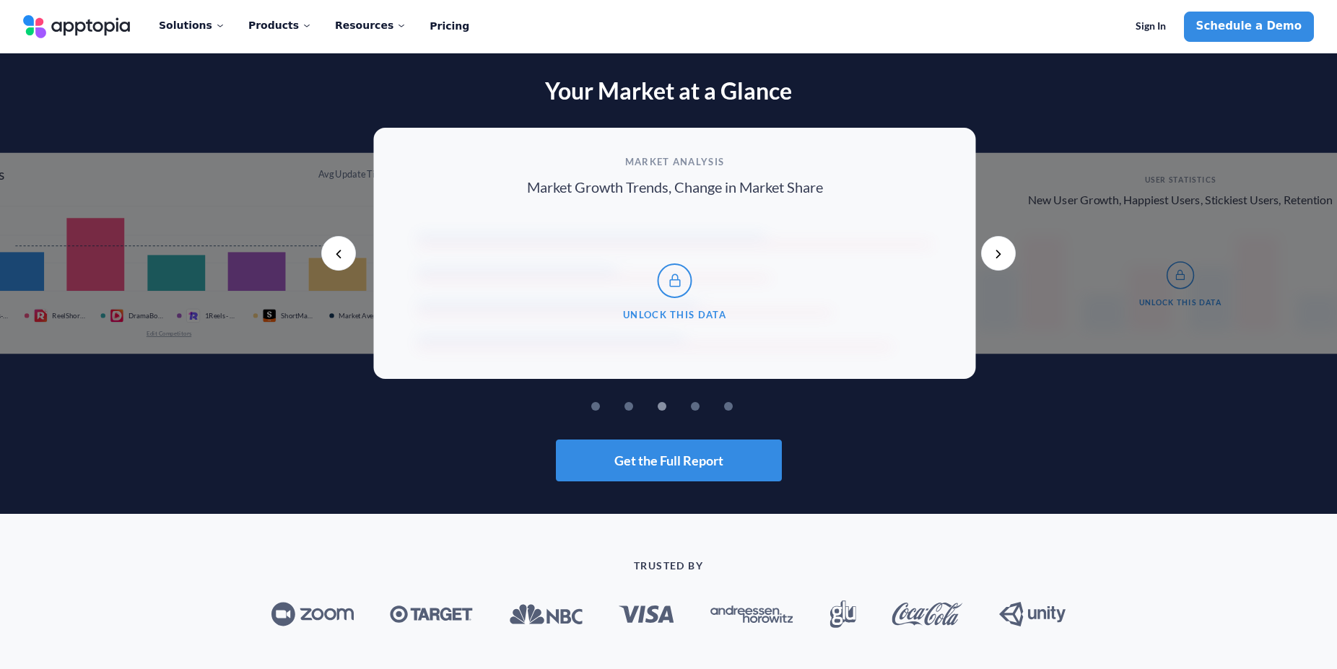
click at [338, 420] on div "Your Market at a Glance Previous Rank History % Change over Time Created with H…" at bounding box center [668, 279] width 1337 height 404
